Goal: Navigation & Orientation: Find specific page/section

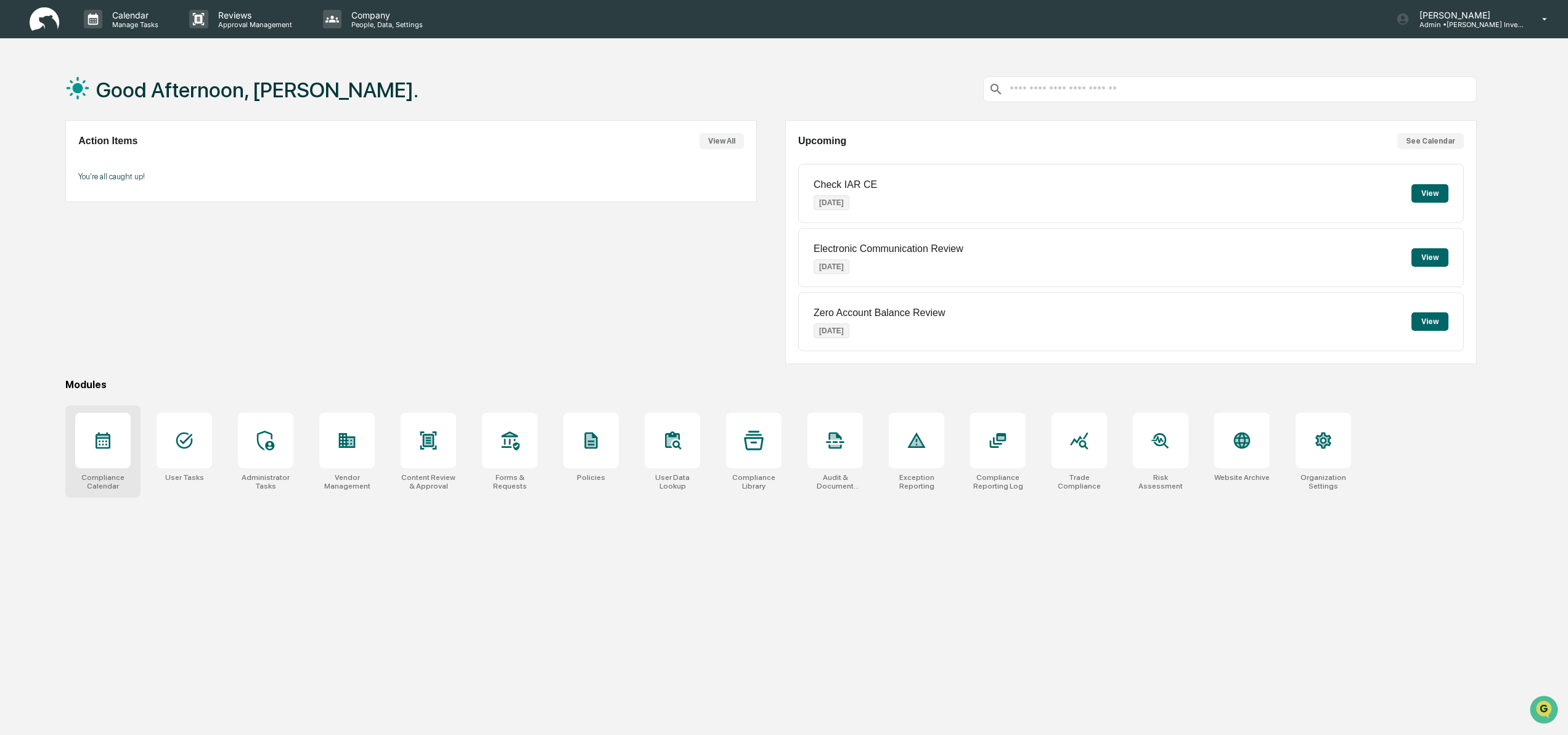
click at [101, 442] on icon at bounding box center [102, 440] width 20 height 20
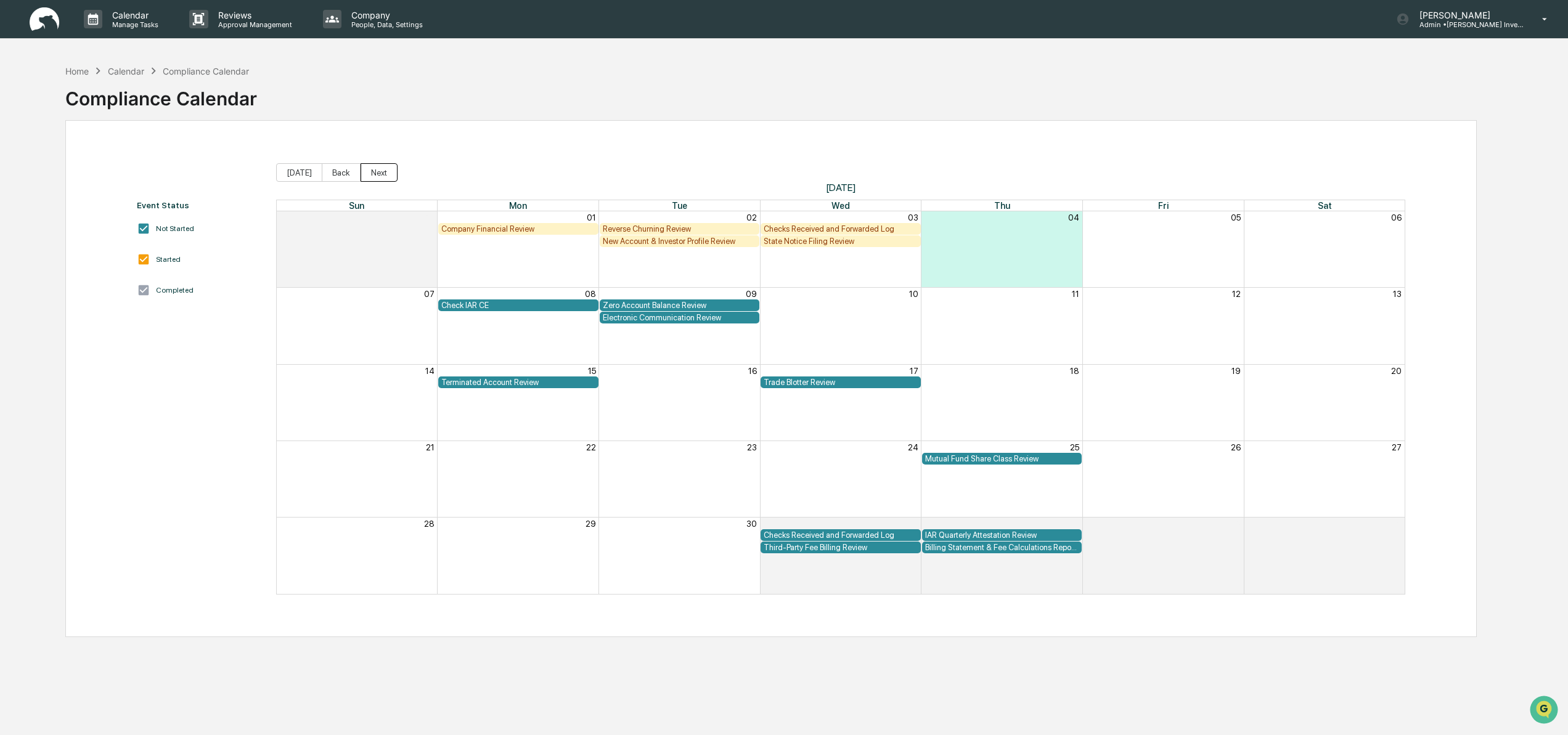
click at [376, 170] on button "Next" at bounding box center [379, 172] width 37 height 18
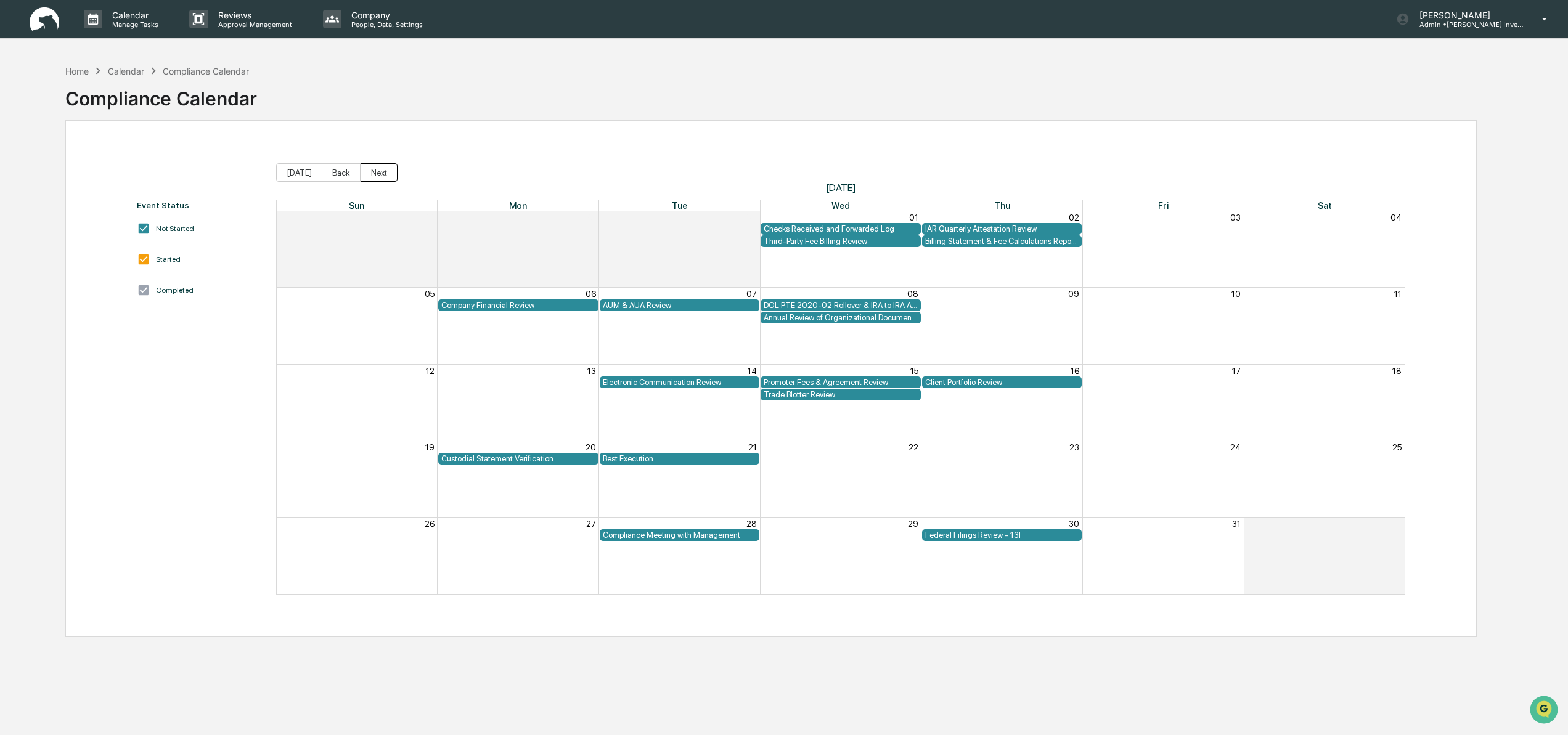
click at [377, 172] on button "Next" at bounding box center [379, 172] width 37 height 18
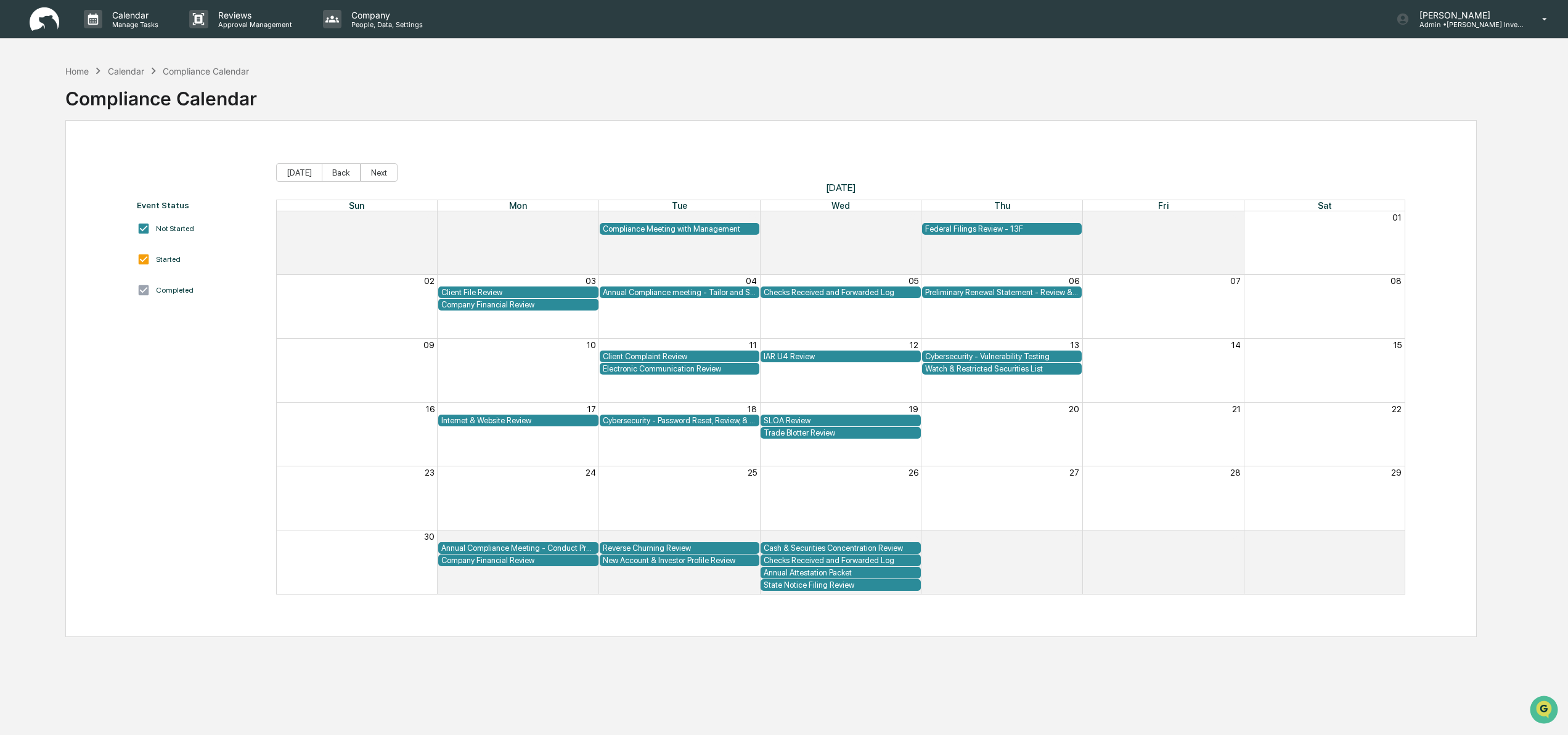
click at [670, 294] on div "Annual Compliance meeting - Tailor and Schedule Presentation" at bounding box center [680, 292] width 154 height 10
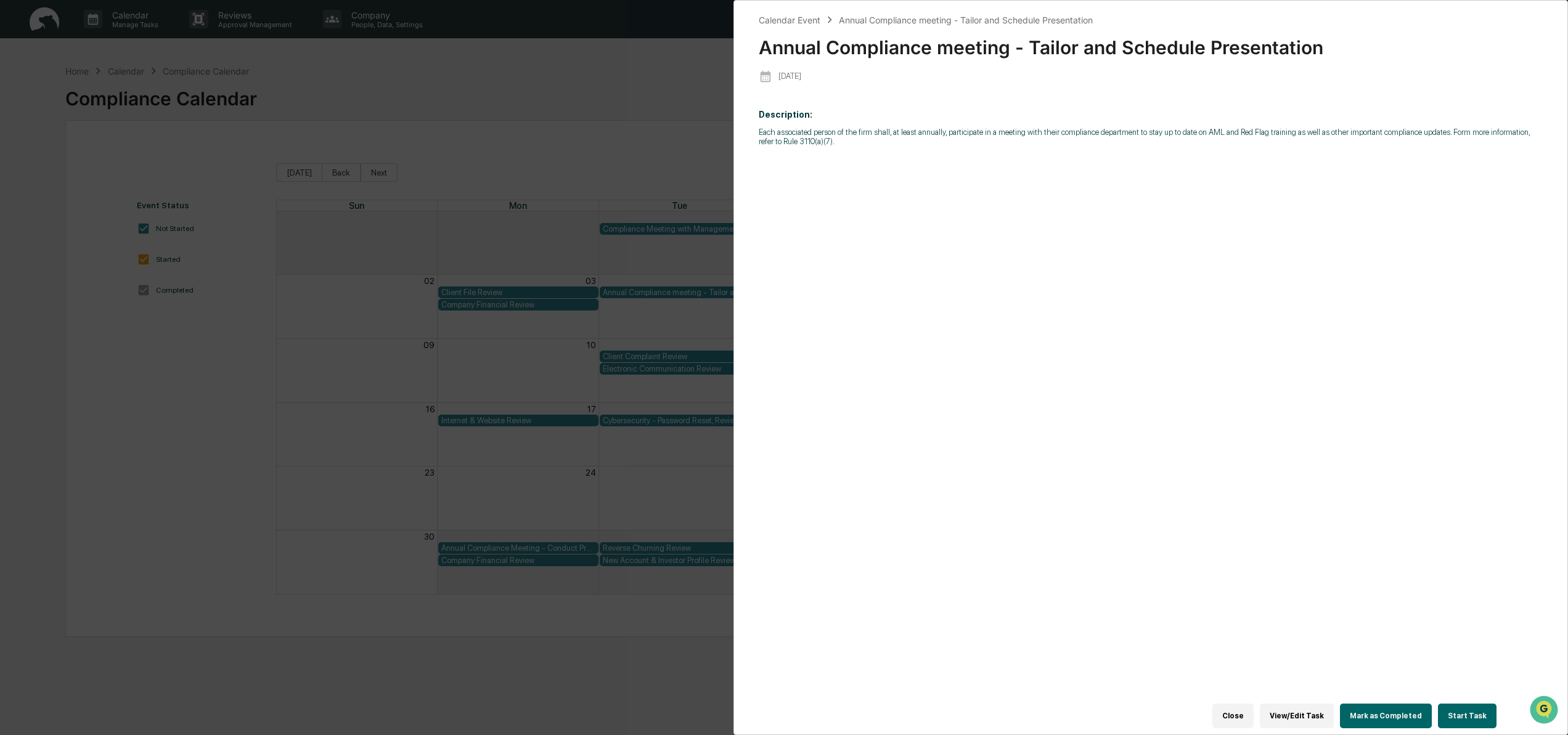
click at [180, 409] on div "Calendar Event Annual Compliance meeting - Tailor and Schedule Presentation Ann…" at bounding box center [784, 367] width 1568 height 735
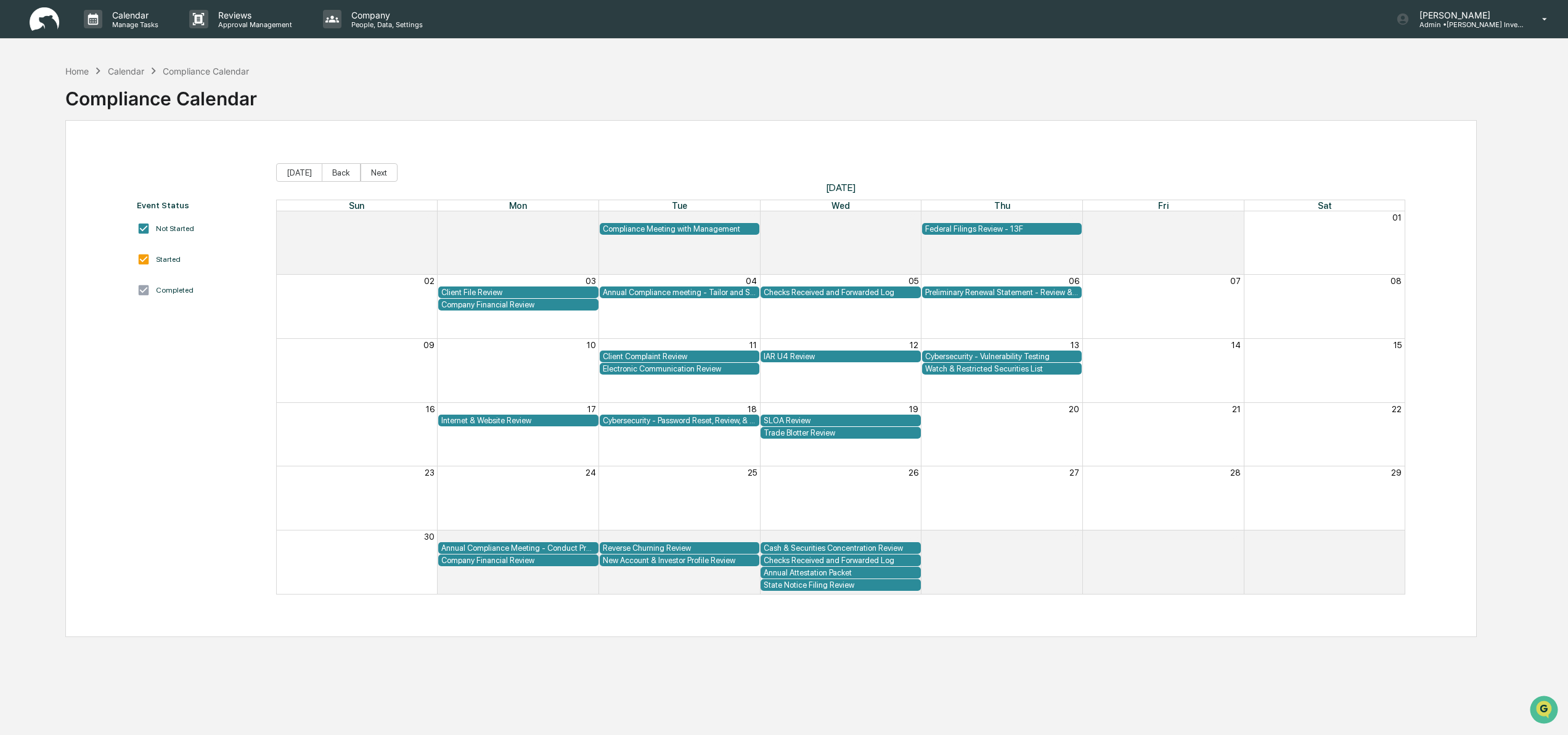
click at [495, 549] on div "Annual Compliance Meeting - Conduct Presentation" at bounding box center [518, 548] width 154 height 10
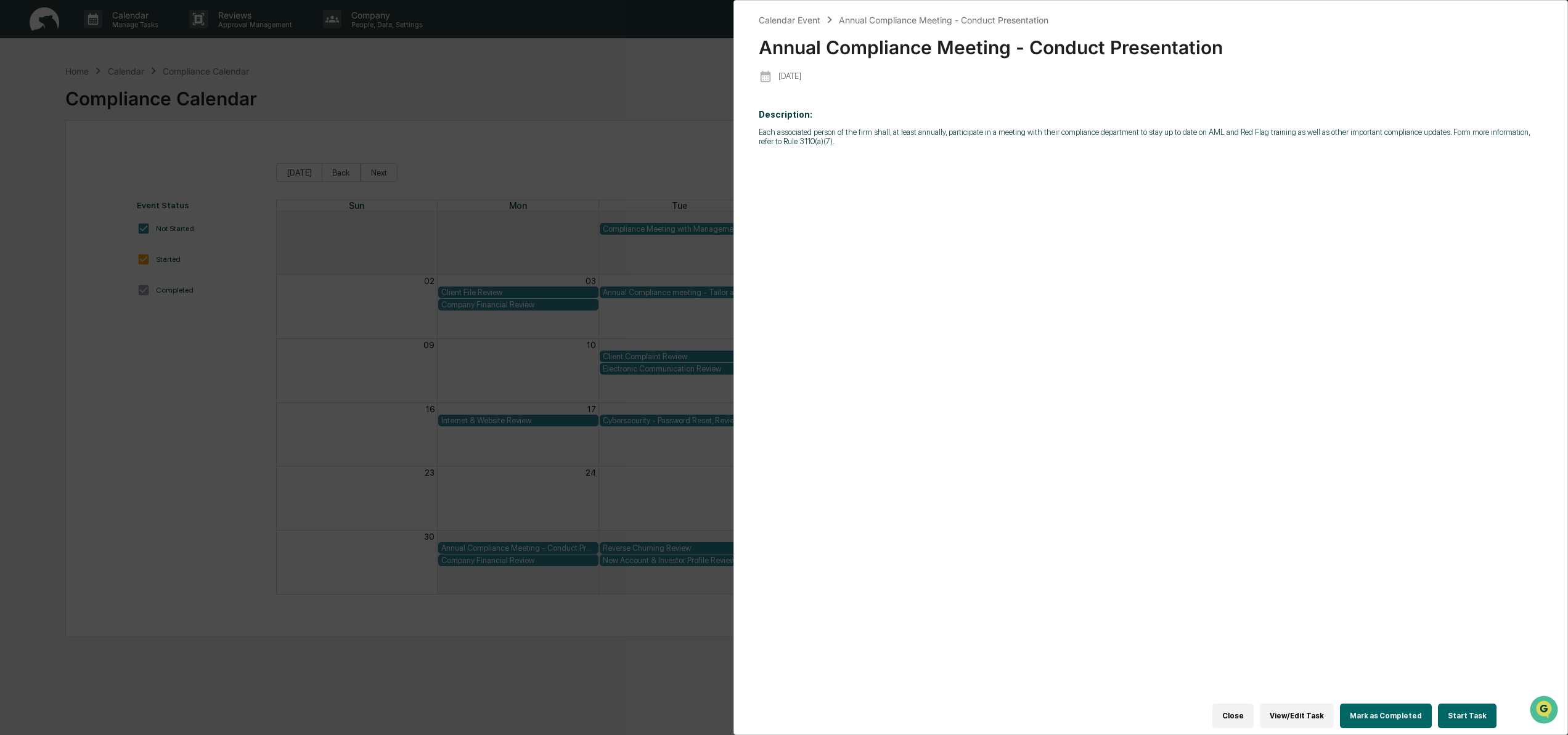
click at [204, 473] on div "Calendar Event Annual Compliance Meeting - Conduct Presentation Annual Complian…" at bounding box center [784, 367] width 1568 height 735
